Goal: Navigation & Orientation: Find specific page/section

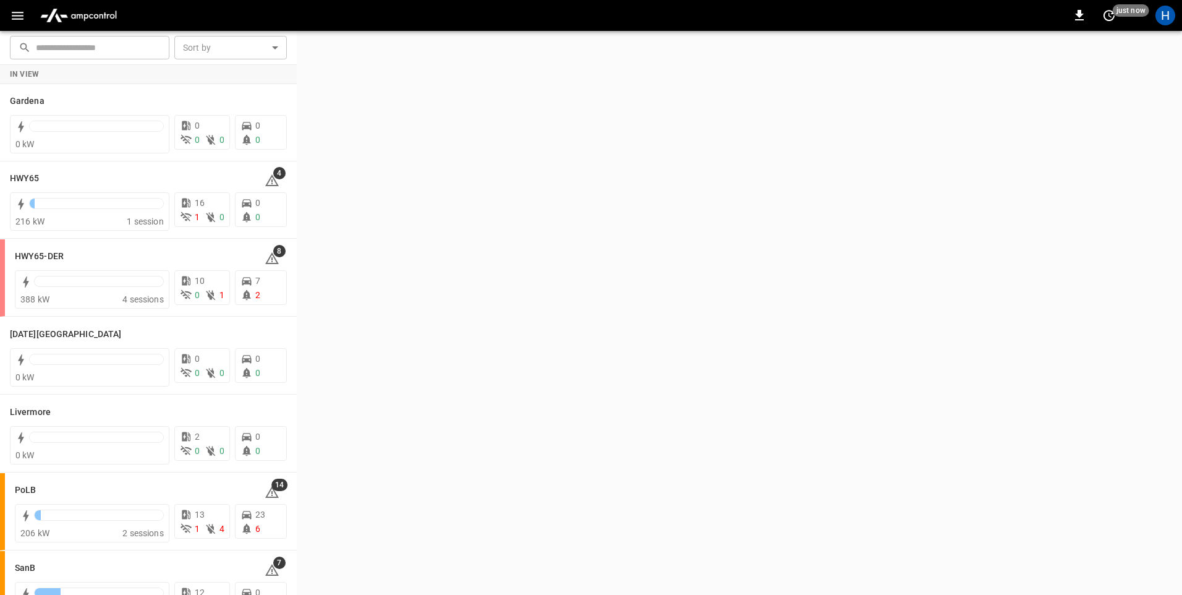
drag, startPoint x: 22, startPoint y: 17, endPoint x: 27, endPoint y: 23, distance: 7.9
click at [22, 16] on icon "button" at bounding box center [17, 15] width 15 height 15
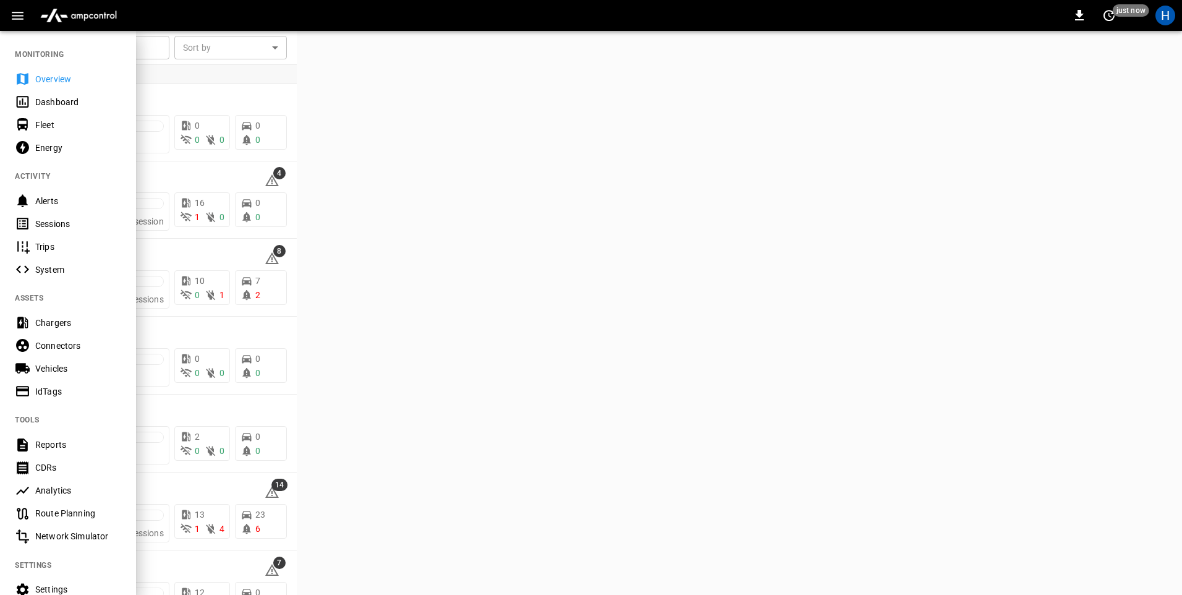
click at [95, 101] on div "Dashboard" at bounding box center [78, 102] width 86 height 12
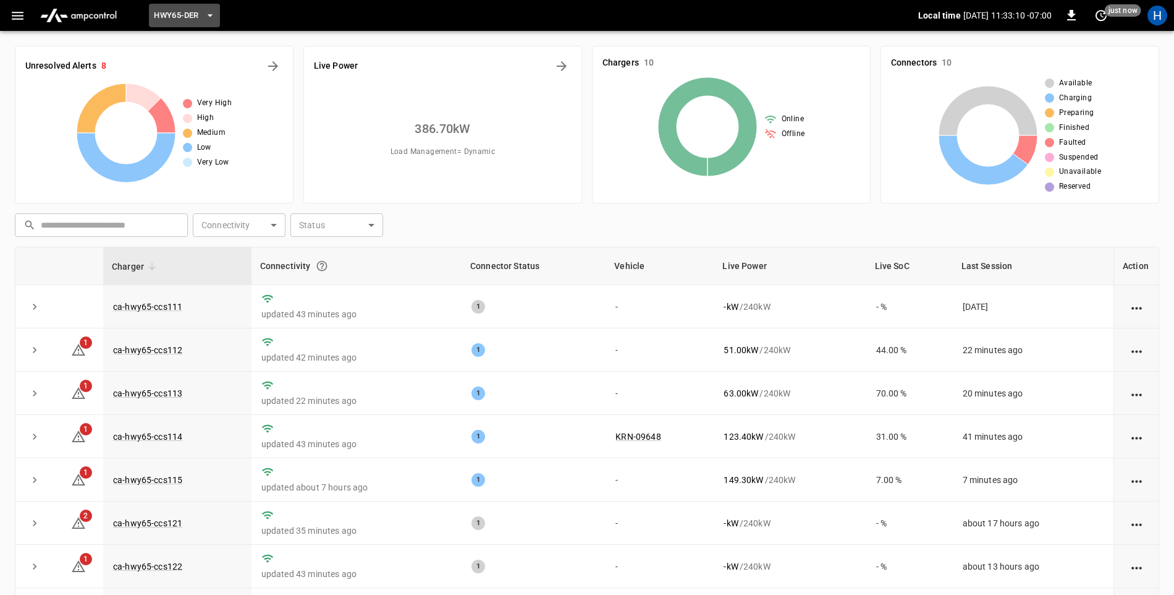
click at [183, 16] on span "HWY65-DER" at bounding box center [176, 16] width 45 height 14
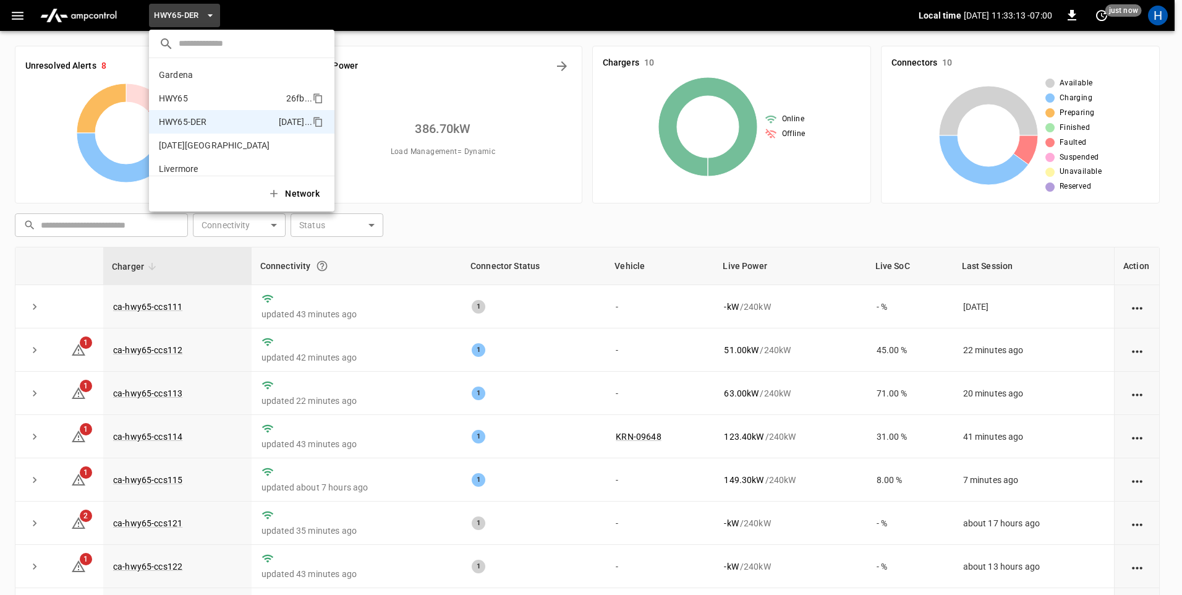
click at [214, 101] on p "HWY65" at bounding box center [220, 98] width 122 height 12
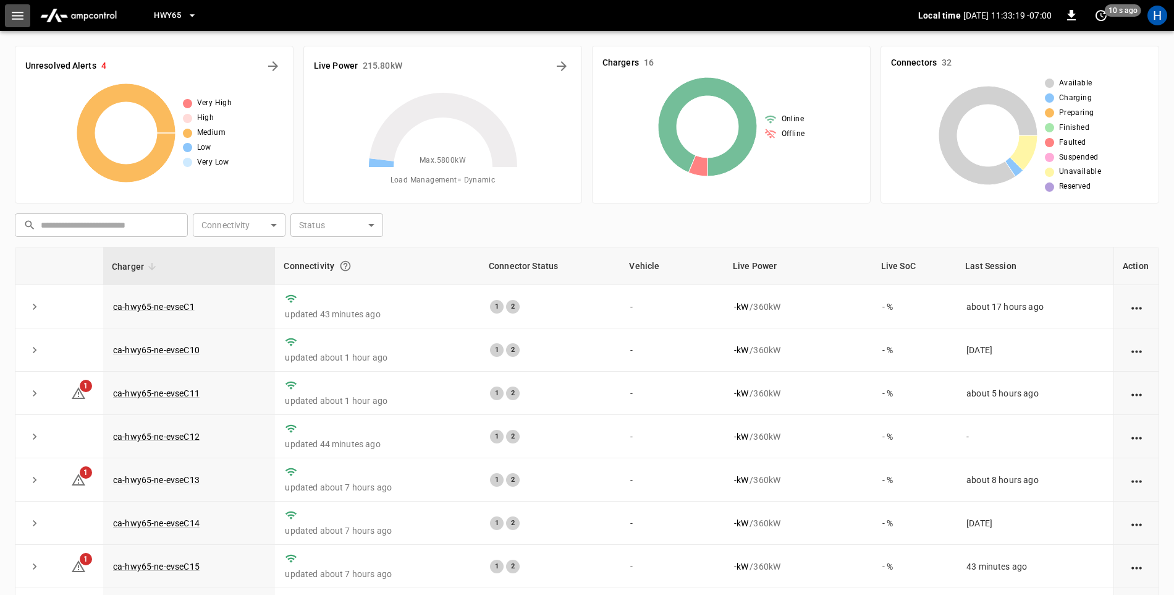
click at [14, 15] on icon "button" at bounding box center [18, 16] width 12 height 8
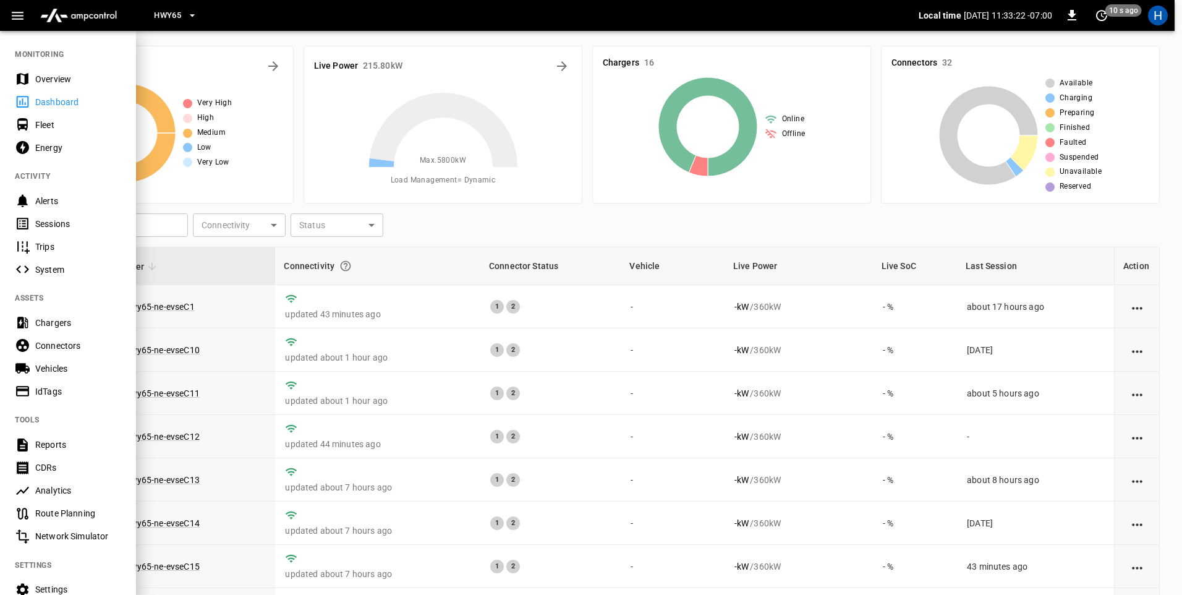
click at [193, 18] on icon "button" at bounding box center [192, 15] width 12 height 12
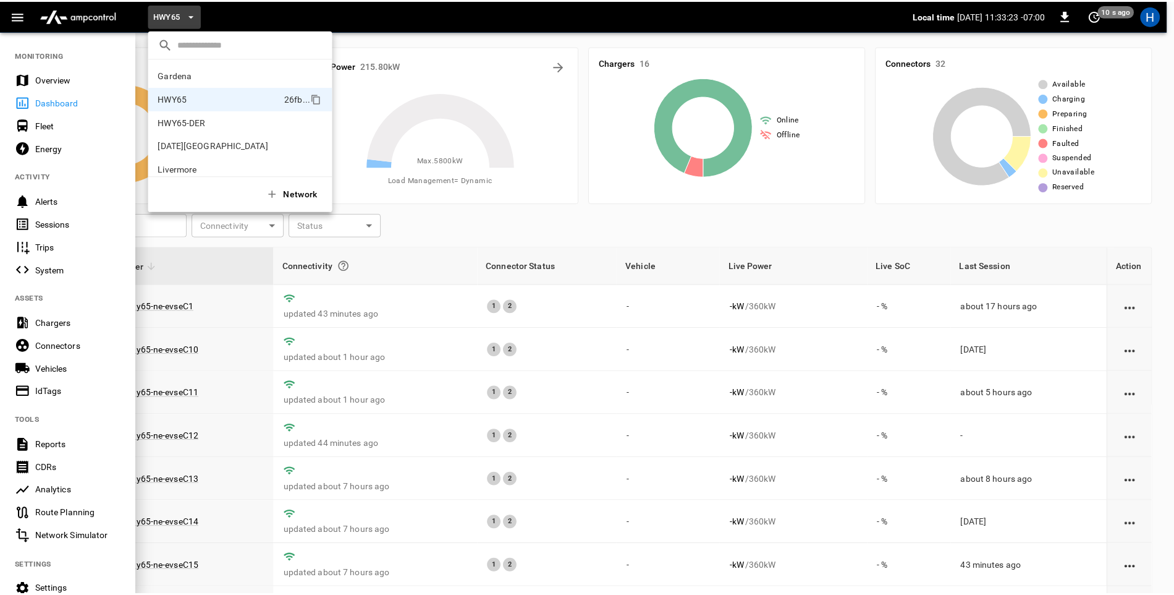
scroll to position [20, 0]
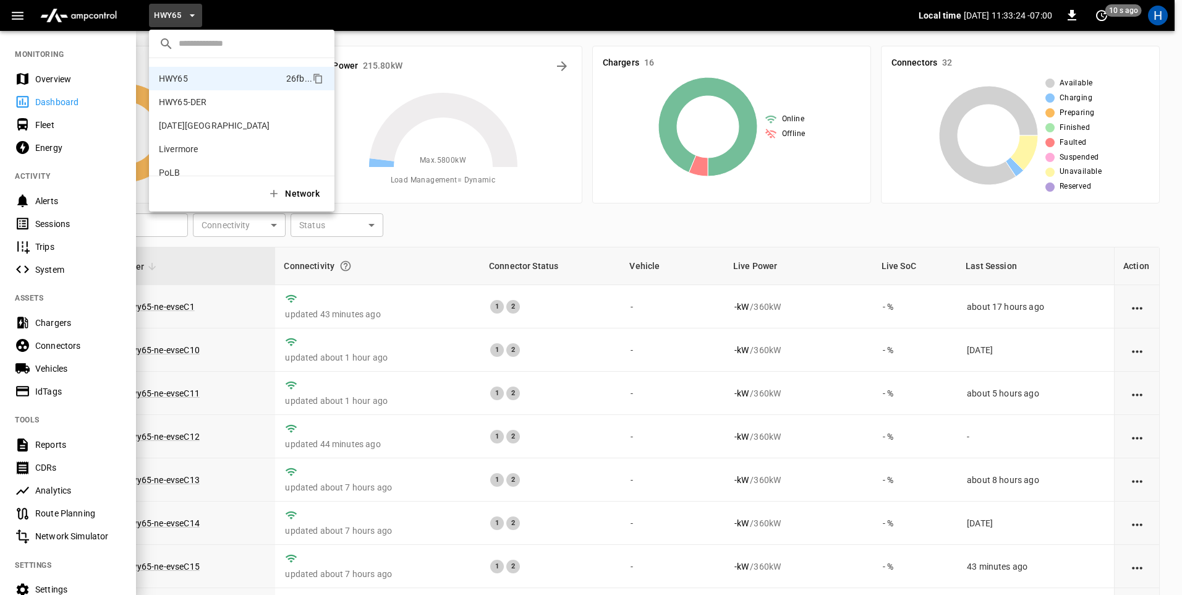
click at [613, 356] on div at bounding box center [591, 297] width 1182 height 595
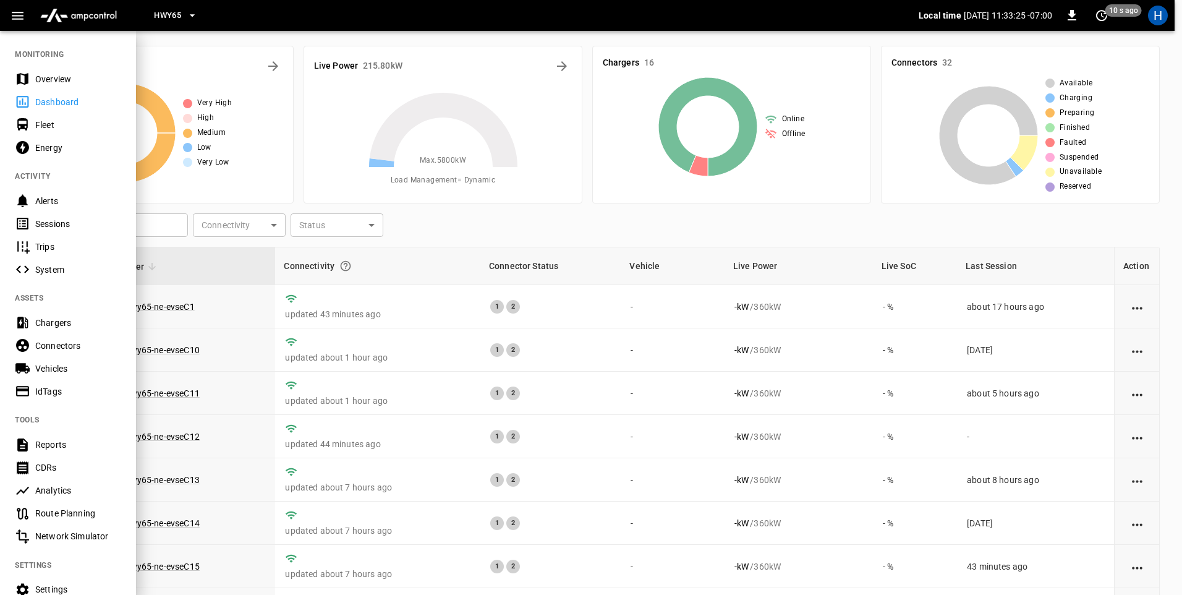
click at [611, 347] on div at bounding box center [591, 297] width 1182 height 595
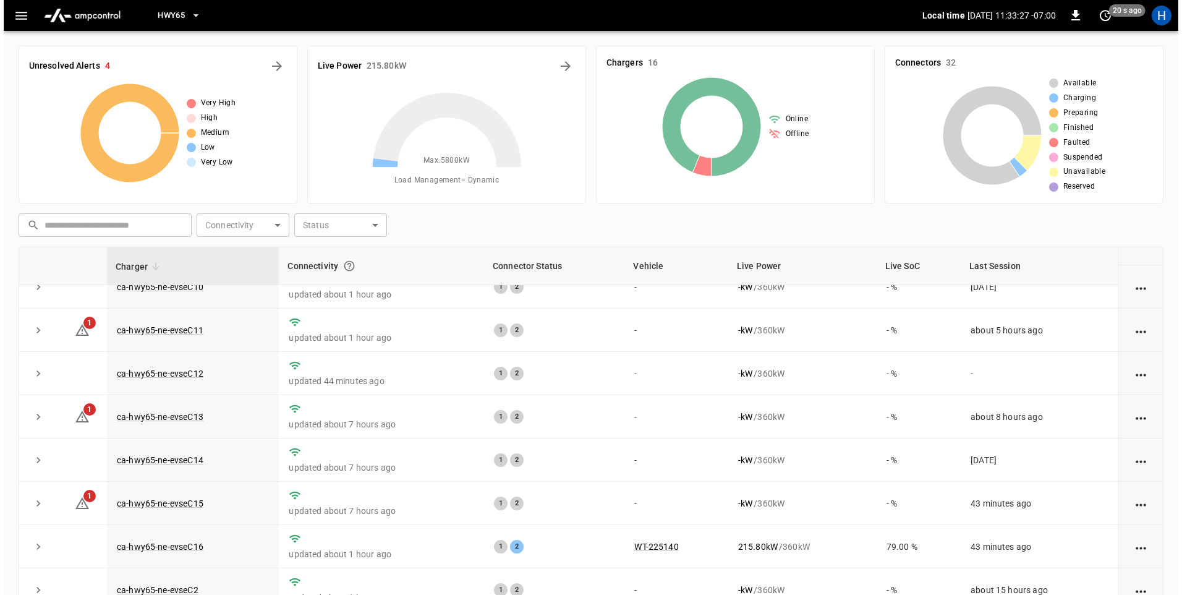
scroll to position [0, 0]
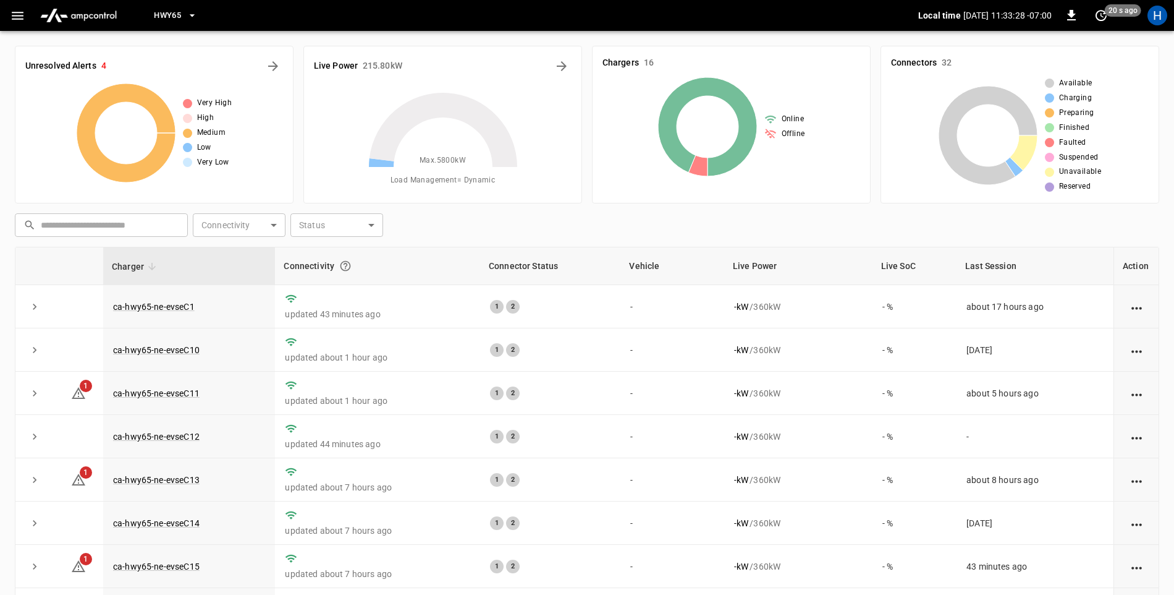
click at [194, 12] on icon "button" at bounding box center [192, 15] width 12 height 12
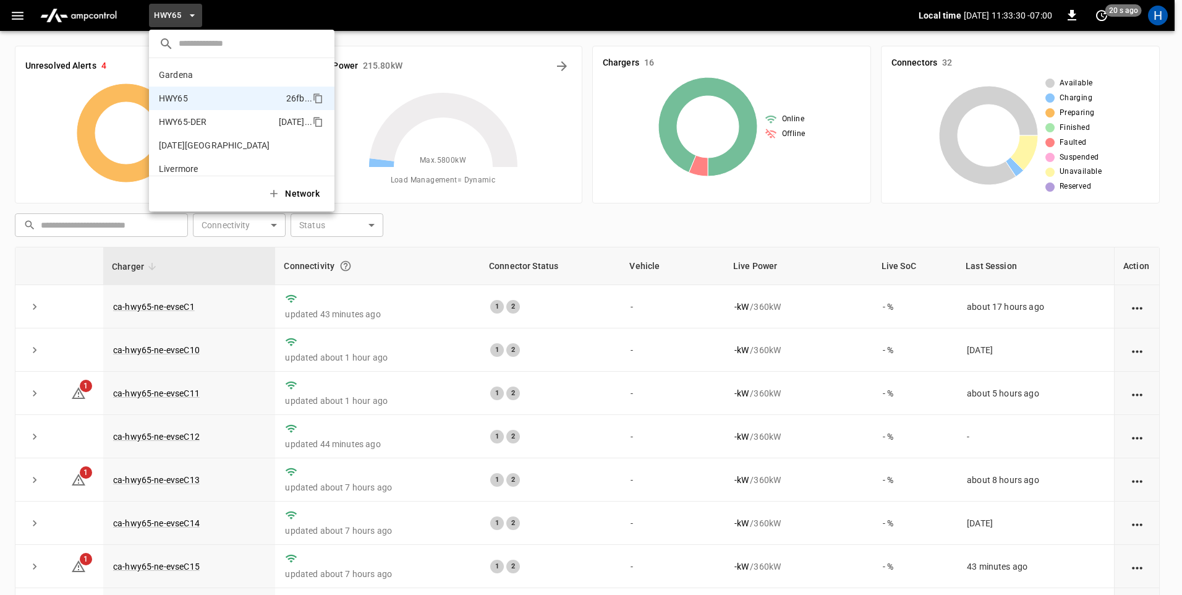
click at [218, 117] on p "HWY65-DER" at bounding box center [216, 122] width 115 height 12
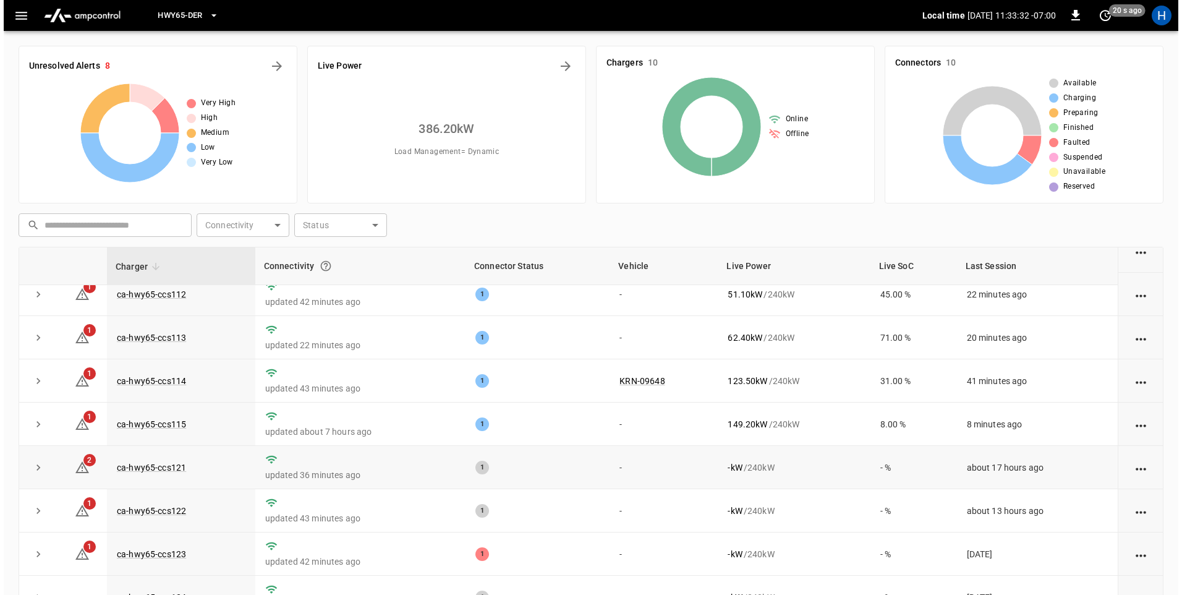
scroll to position [62, 0]
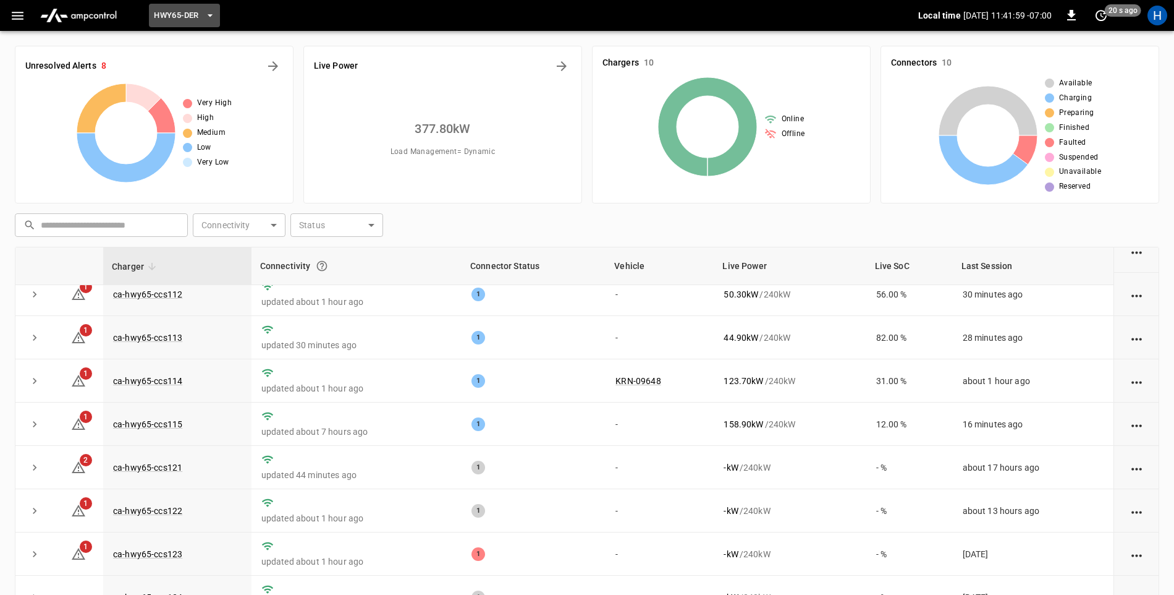
click at [203, 12] on button "HWY65-DER" at bounding box center [184, 16] width 70 height 24
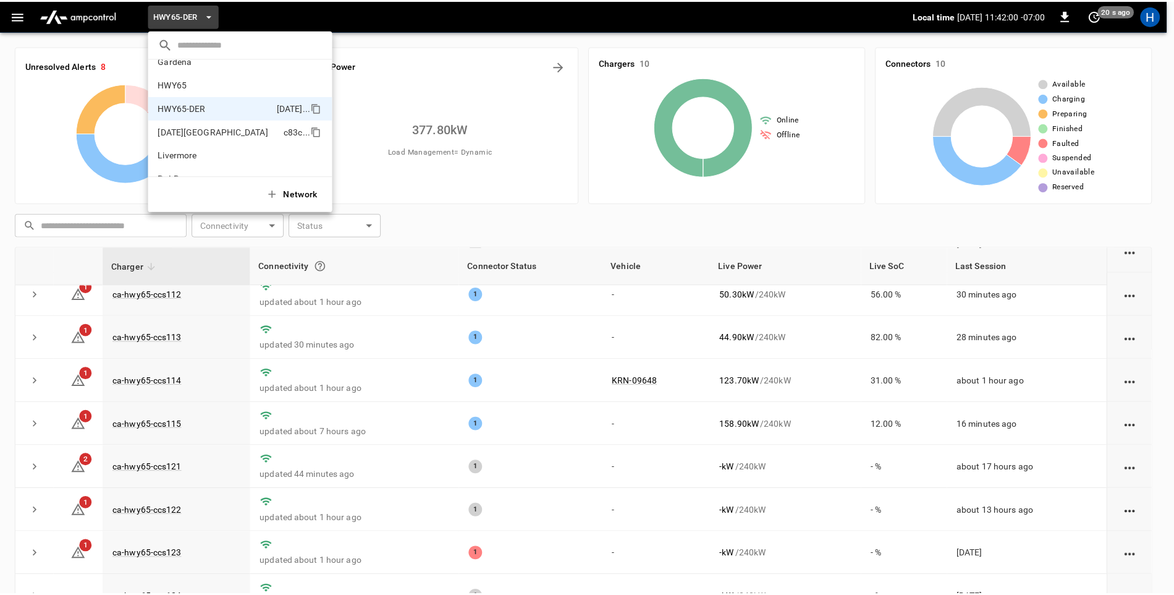
scroll to position [0, 0]
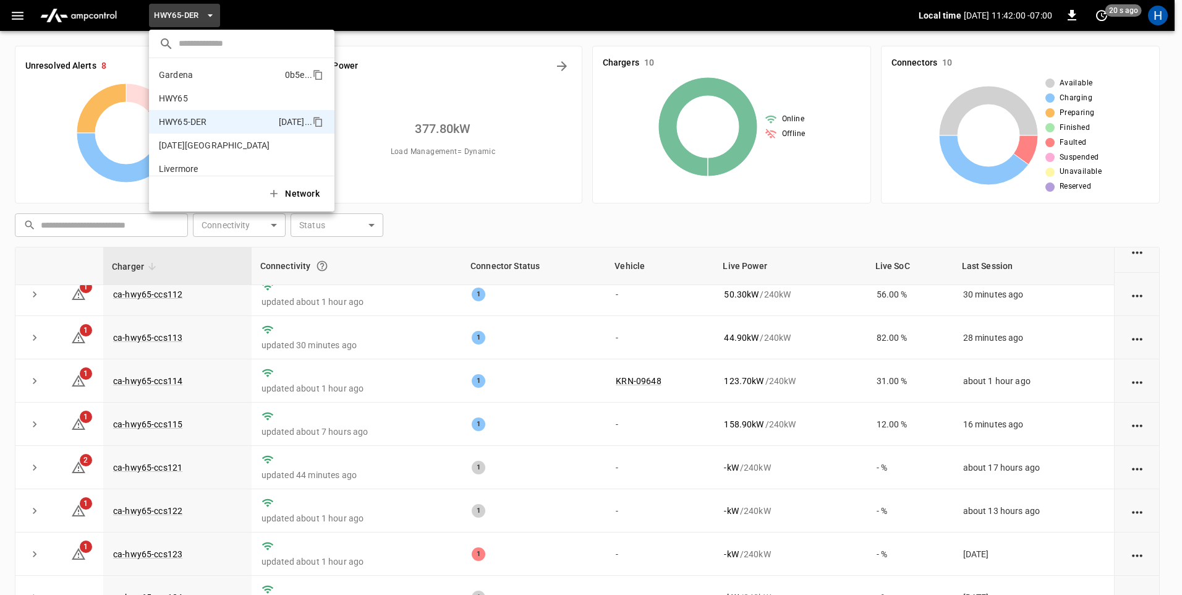
click at [235, 87] on li "HWY65 26fb ..." at bounding box center [241, 98] width 185 height 23
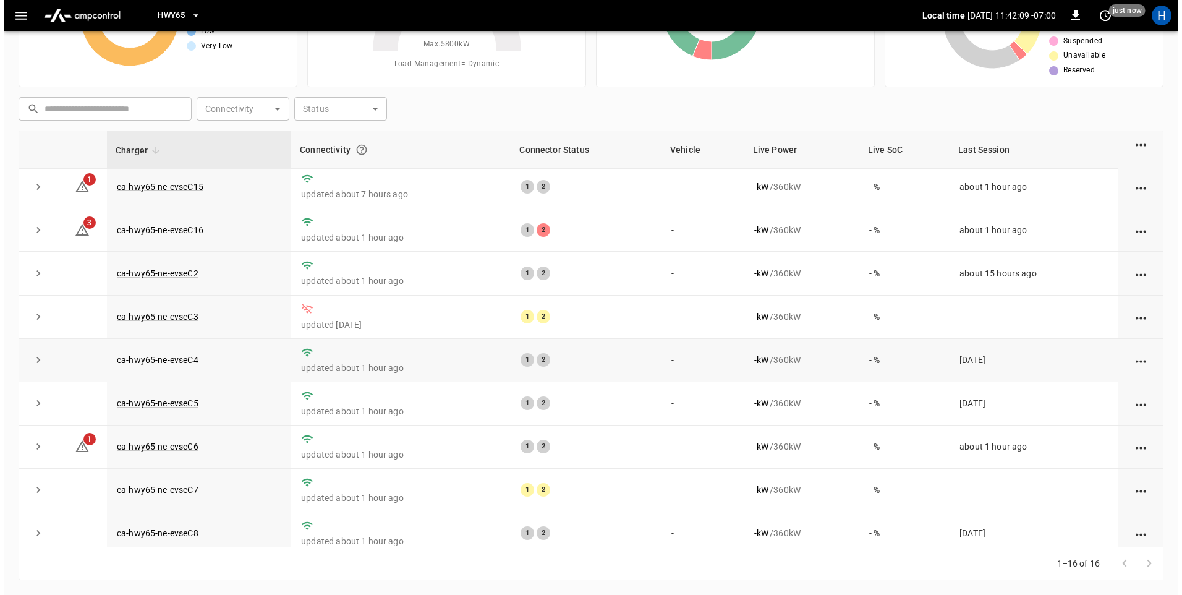
scroll to position [202, 0]
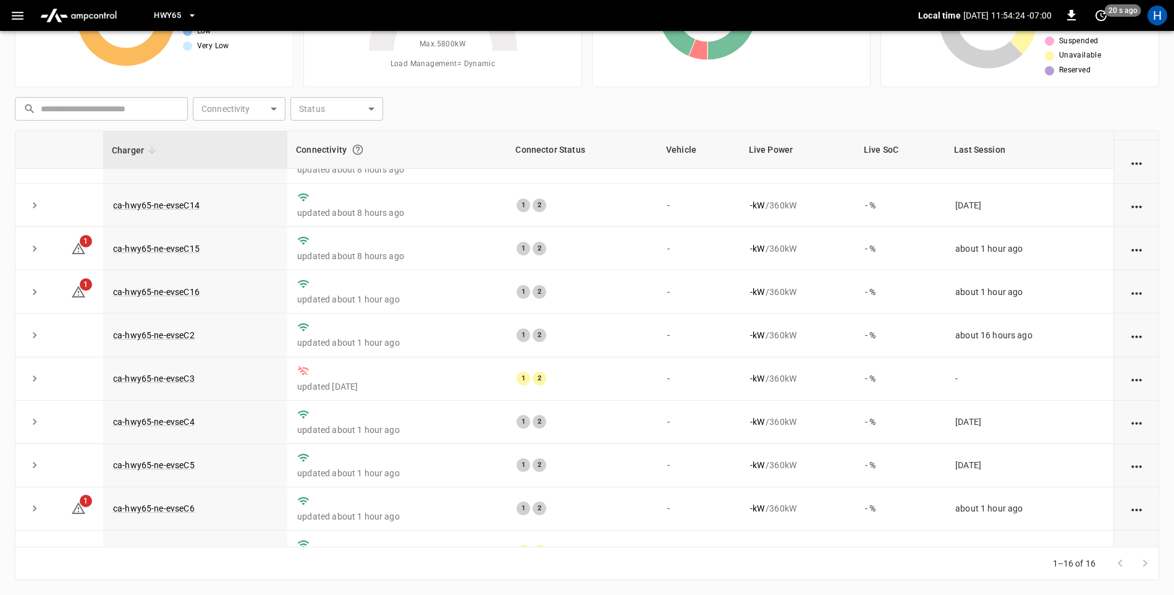
click at [187, 11] on icon "button" at bounding box center [192, 15] width 12 height 12
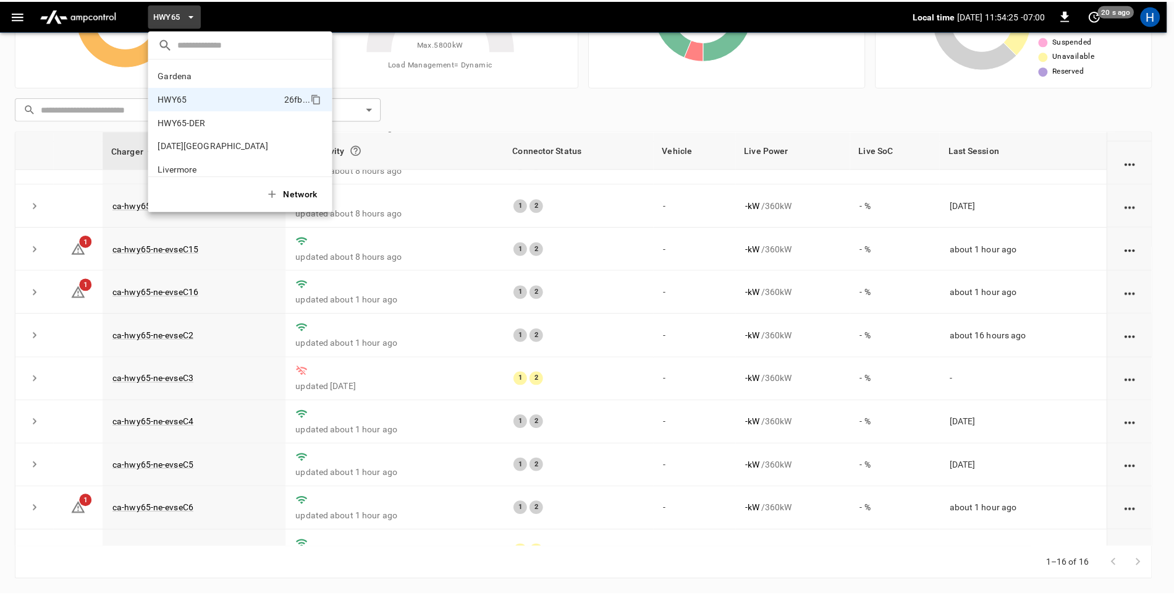
scroll to position [20, 0]
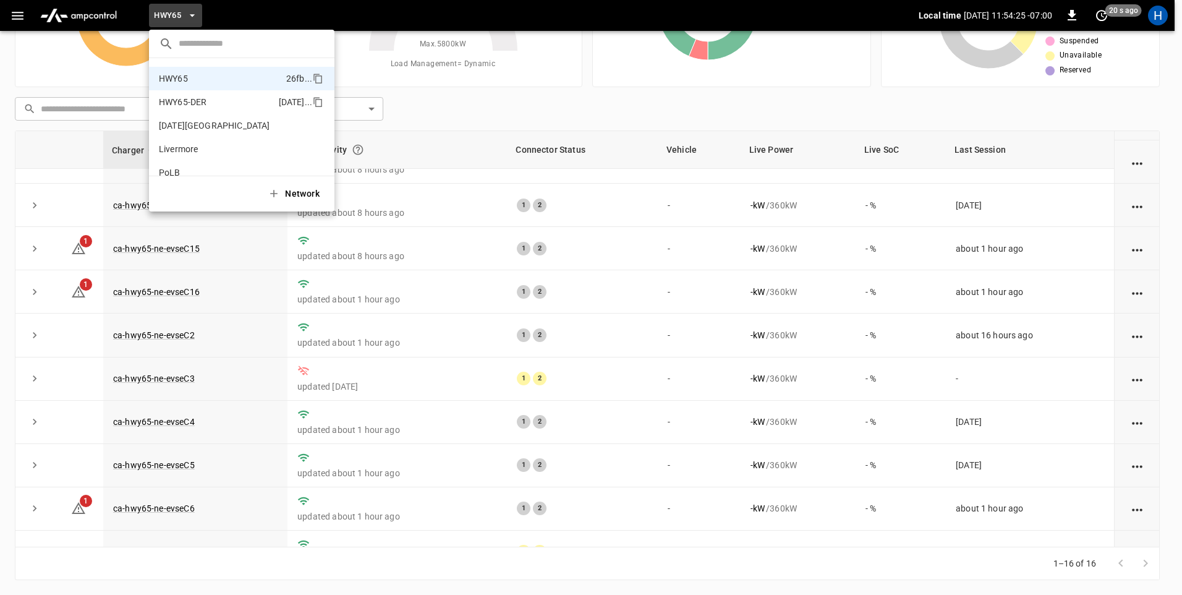
click at [205, 108] on p "HWY65-DER" at bounding box center [216, 102] width 115 height 12
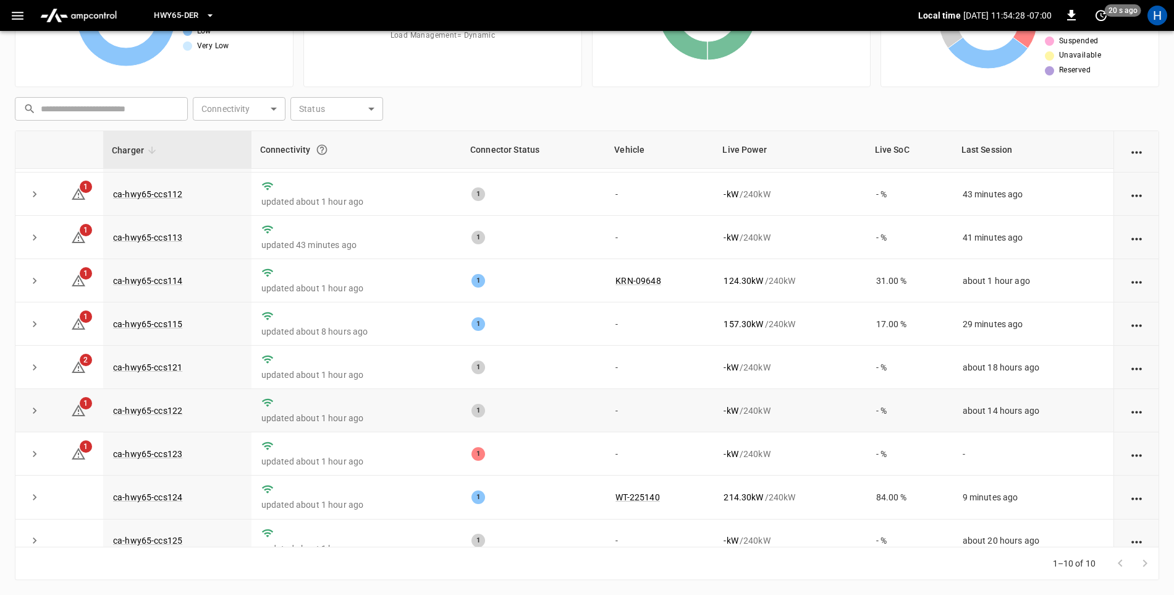
scroll to position [62, 0]
